Goal: Navigation & Orientation: Find specific page/section

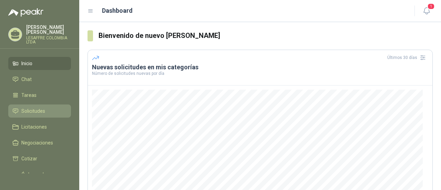
click at [36, 110] on span "Solicitudes" at bounding box center [33, 111] width 24 height 8
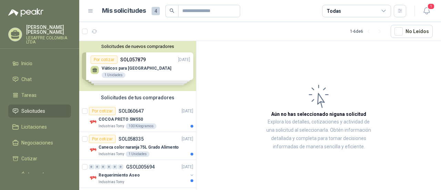
click at [153, 71] on div "Solicitudes de nuevos compradores Por cotizar SOL057879 [DATE] Viáticos para [G…" at bounding box center [137, 66] width 117 height 50
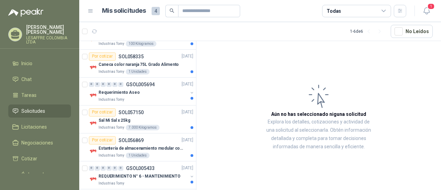
scroll to position [207, 0]
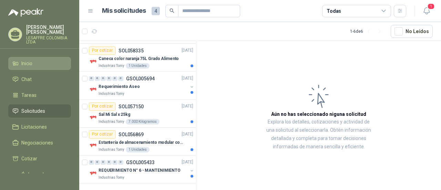
click at [32, 61] on span "Inicio" at bounding box center [26, 64] width 11 height 8
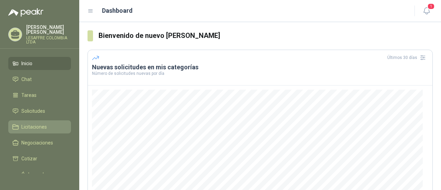
click at [39, 125] on span "Licitaciones" at bounding box center [34, 127] width 26 height 8
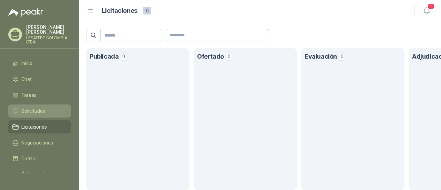
click at [39, 110] on span "Solicitudes" at bounding box center [33, 111] width 24 height 8
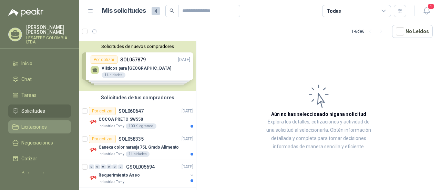
click at [31, 127] on span "Licitaciones" at bounding box center [34, 127] width 26 height 8
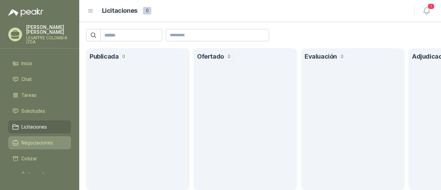
click at [39, 143] on span "Negociaciones" at bounding box center [37, 143] width 32 height 8
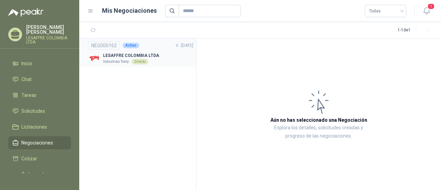
click at [115, 56] on p "LESAFFRE COLOMBIA LTDA" at bounding box center [131, 55] width 56 height 7
